Goal: Check status: Check status

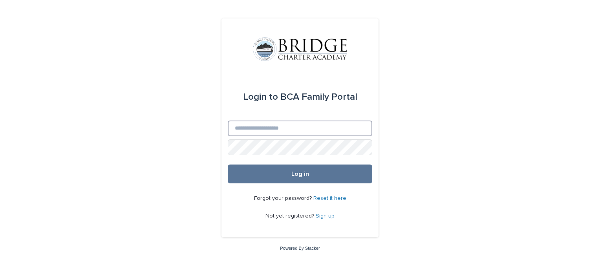
click at [275, 131] on input "Email" at bounding box center [300, 128] width 144 height 16
type input "**********"
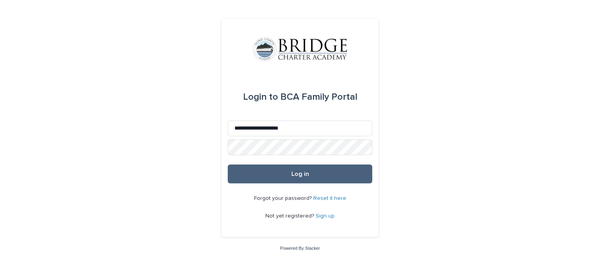
click at [292, 177] on button "Log in" at bounding box center [300, 173] width 144 height 19
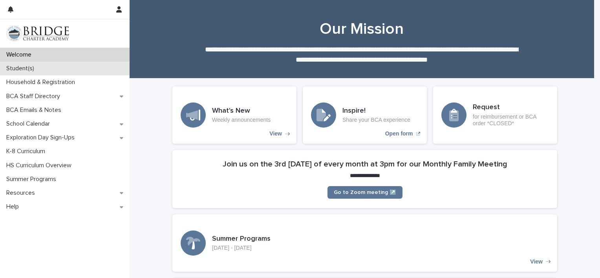
click at [69, 66] on div "Student(s)" at bounding box center [65, 69] width 130 height 14
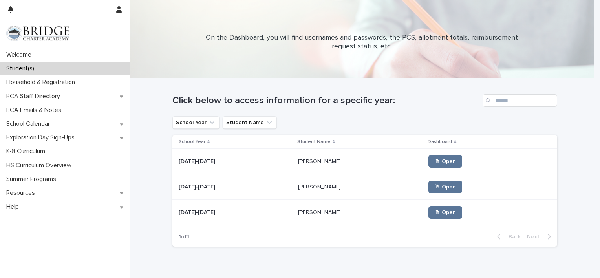
click at [298, 162] on p "[PERSON_NAME]" at bounding box center [320, 161] width 44 height 8
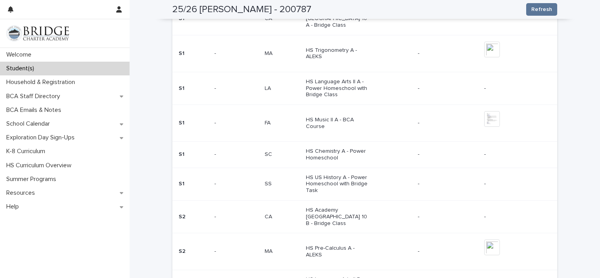
scroll to position [363, 0]
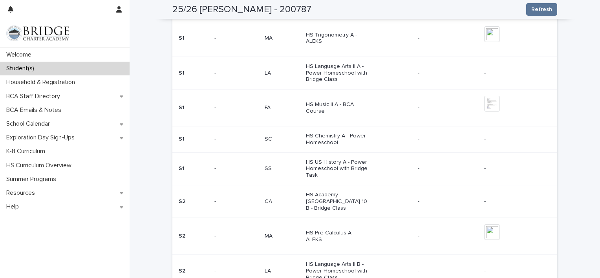
click at [73, 68] on div "Student(s)" at bounding box center [65, 69] width 130 height 14
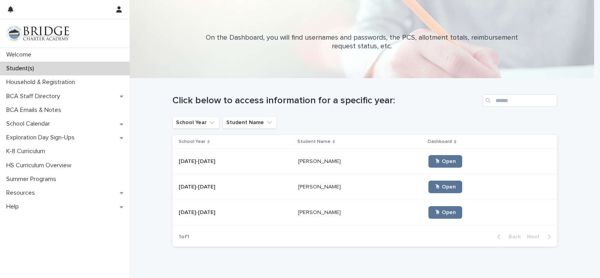
click at [300, 158] on p "[PERSON_NAME]" at bounding box center [320, 161] width 44 height 8
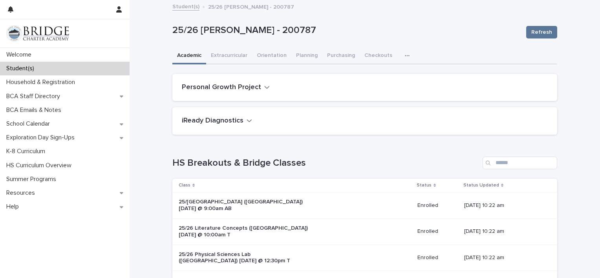
click at [178, 7] on link "Student(s)" at bounding box center [185, 6] width 27 height 9
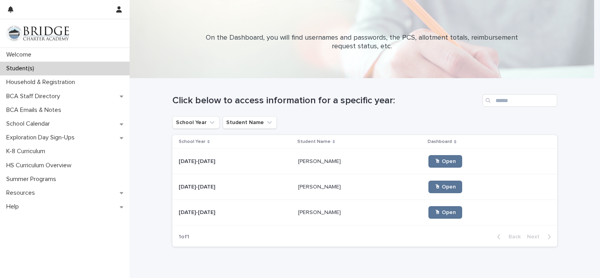
click at [298, 212] on p "[PERSON_NAME]" at bounding box center [320, 212] width 44 height 8
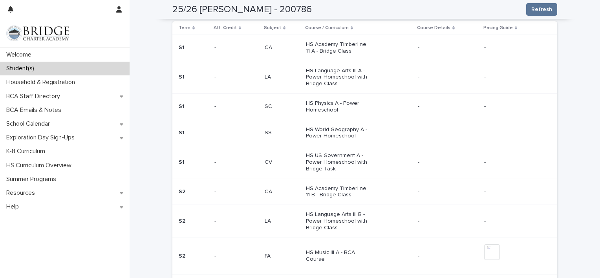
scroll to position [294, 0]
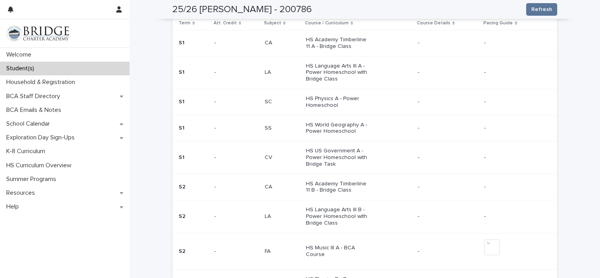
click at [66, 69] on div "Student(s)" at bounding box center [65, 69] width 130 height 14
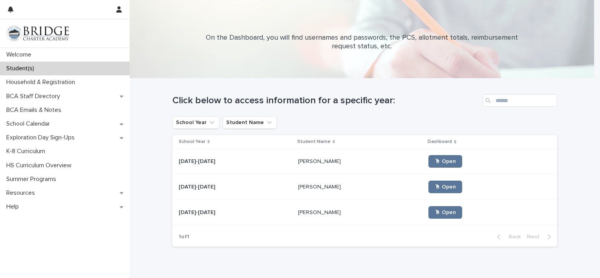
click at [305, 187] on p "[PERSON_NAME]" at bounding box center [320, 186] width 44 height 8
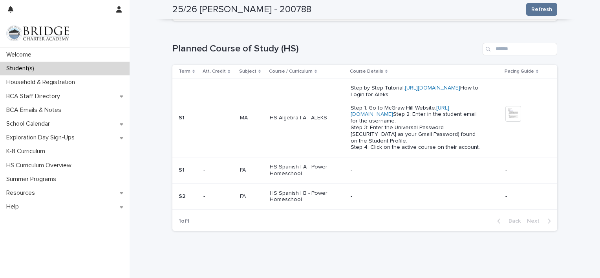
scroll to position [1053, 0]
